Goal: Information Seeking & Learning: Learn about a topic

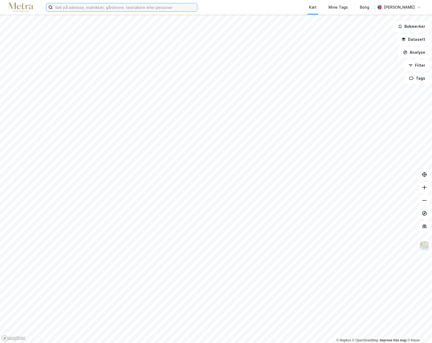
click at [77, 8] on input at bounding box center [125, 7] width 144 height 8
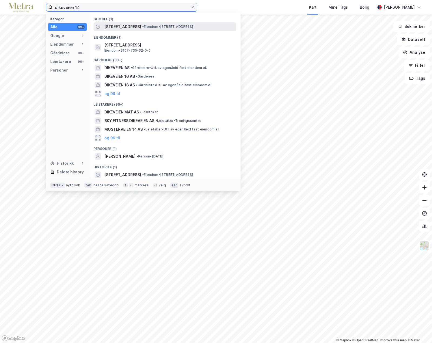
type input "dikeveien 14"
click at [116, 26] on span "[STREET_ADDRESS]" at bounding box center [122, 27] width 37 height 6
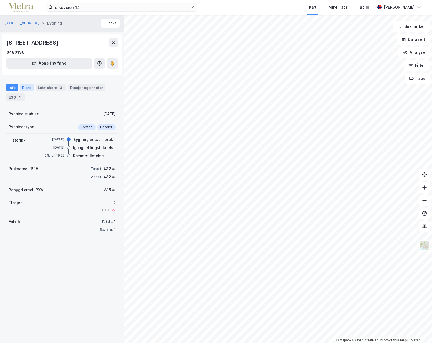
click at [27, 86] on div "Eiere" at bounding box center [27, 88] width 14 height 8
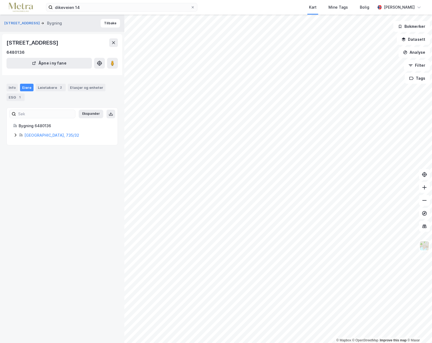
click at [16, 135] on icon at bounding box center [15, 135] width 4 height 4
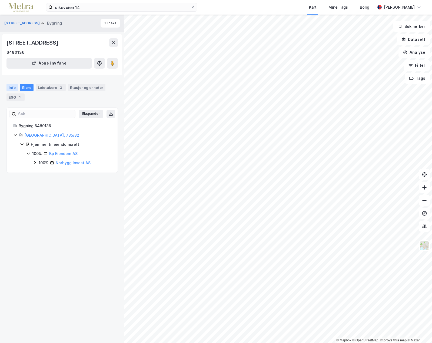
click at [11, 87] on div "Info" at bounding box center [11, 88] width 11 height 8
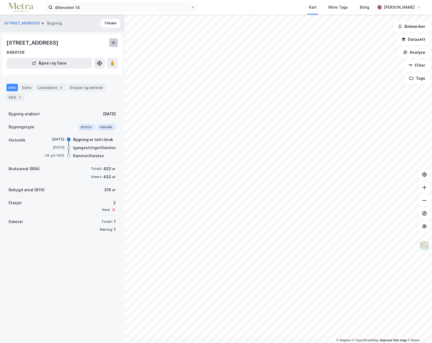
click at [112, 39] on button at bounding box center [113, 42] width 9 height 9
